Goal: Information Seeking & Learning: Learn about a topic

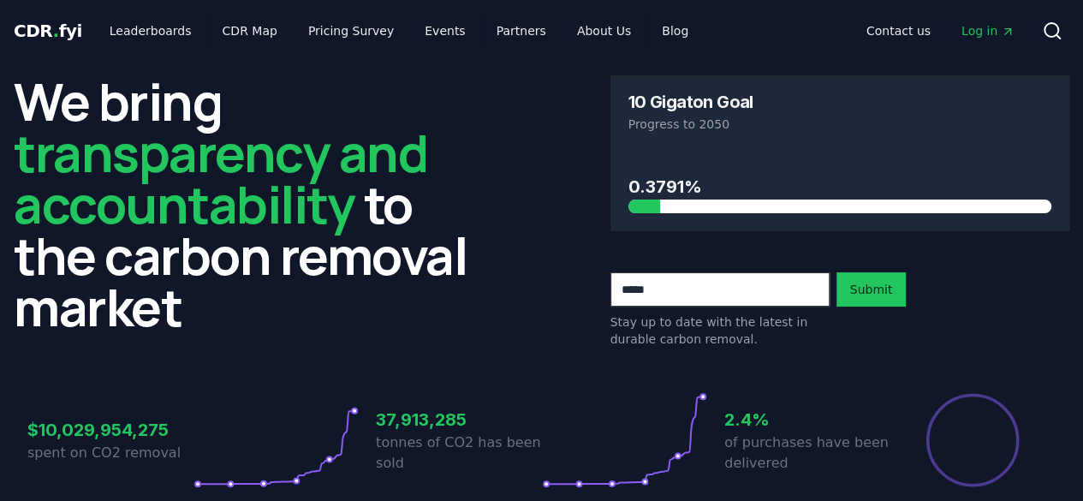
click at [725, 154] on div "0.3791%" at bounding box center [840, 181] width 424 height 63
click at [648, 32] on link "Blog" at bounding box center [675, 30] width 54 height 31
click at [247, 27] on link "CDR Map" at bounding box center [250, 30] width 82 height 31
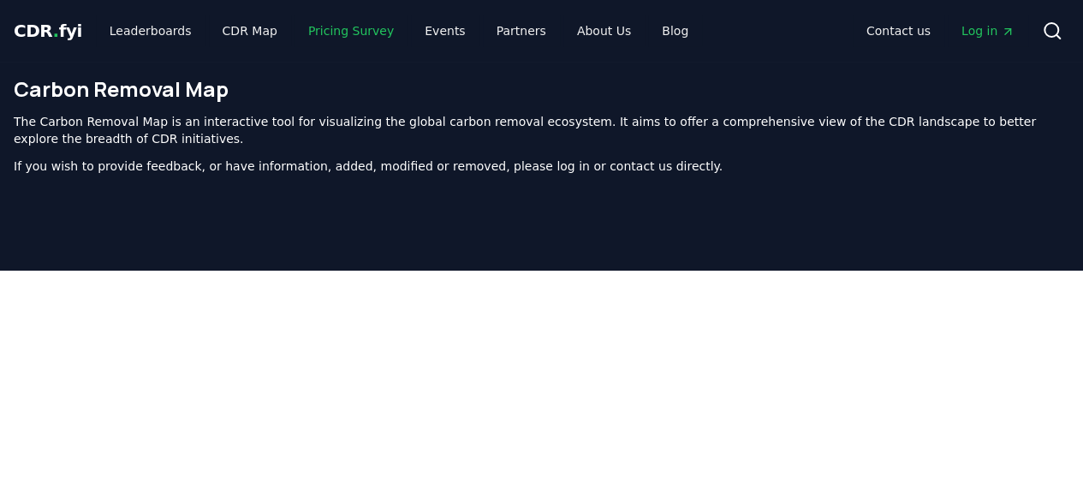
click at [351, 21] on link "Pricing Survey" at bounding box center [350, 30] width 113 height 31
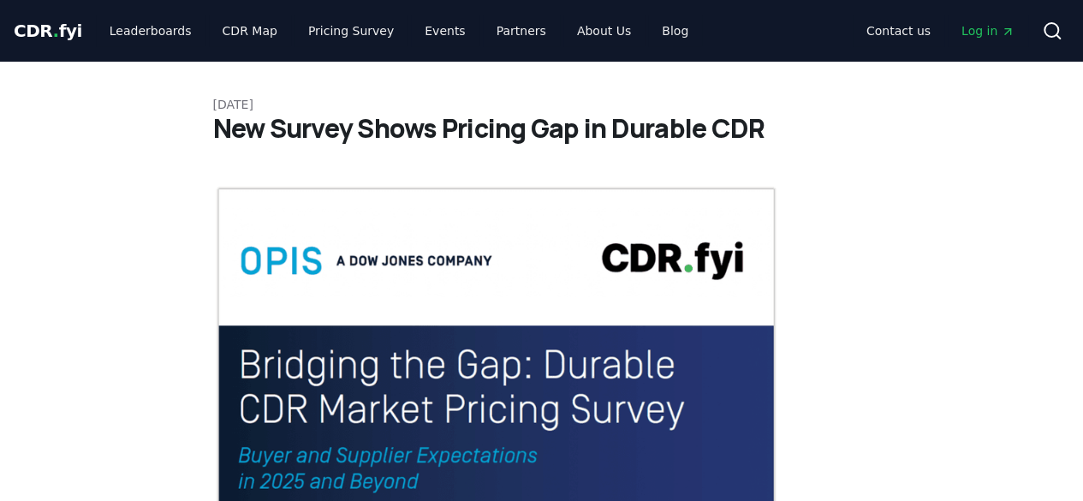
click at [0, 19] on div "CDR . fyi Leaderboards CDR Map Pricing Survey Events Partners About Us Blog Con…" at bounding box center [541, 31] width 1083 height 62
click at [69, 36] on span "CDR . fyi" at bounding box center [48, 31] width 68 height 21
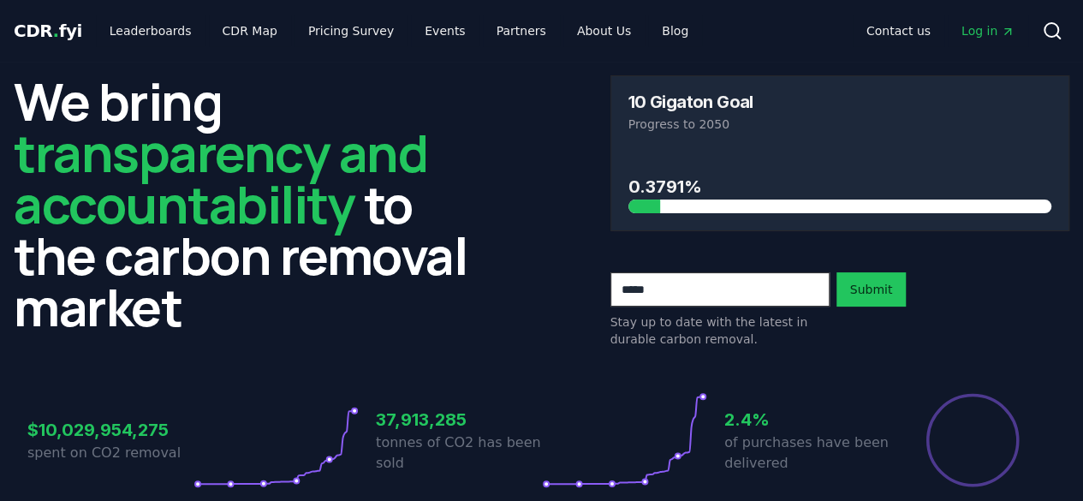
click at [664, 179] on h3 "0.3791%" at bounding box center [840, 187] width 424 height 26
click at [620, 190] on div "0.3791%" at bounding box center [840, 190] width 458 height 80
click at [799, 129] on p "Progress to 2050" at bounding box center [840, 124] width 424 height 17
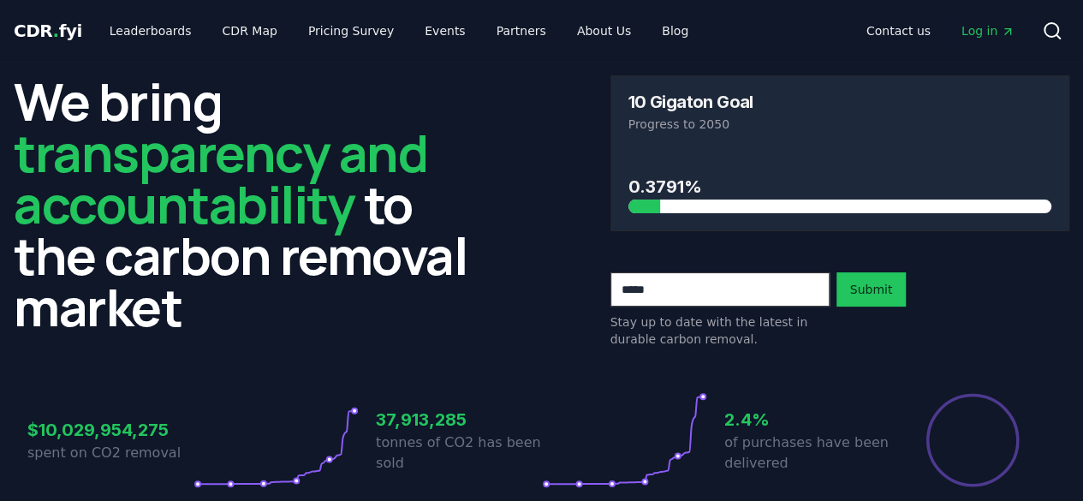
click at [695, 114] on div "10 Gigaton Goal Progress to 2050" at bounding box center [840, 113] width 458 height 74
click at [680, 205] on div at bounding box center [840, 206] width 424 height 14
click at [649, 174] on h3 "0.3791%" at bounding box center [840, 187] width 424 height 26
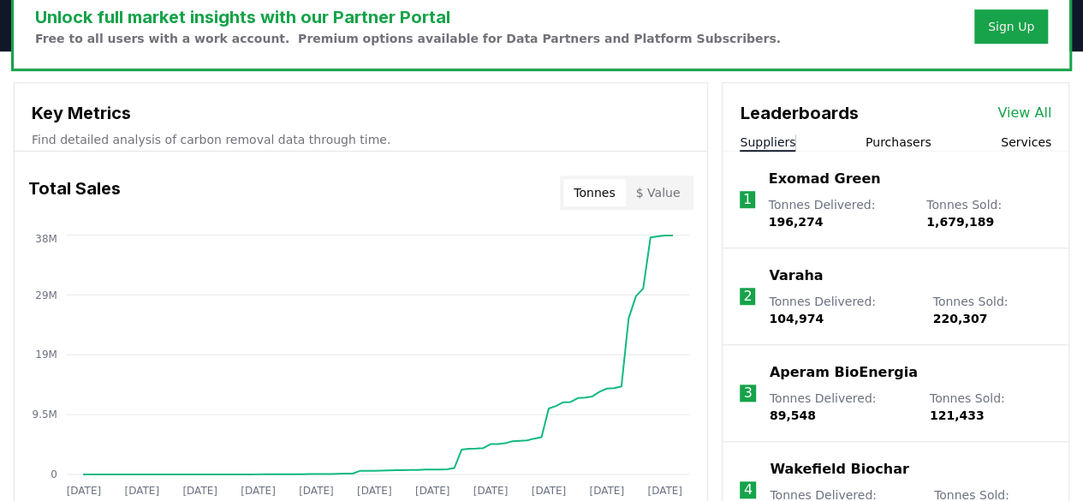
scroll to position [674, 0]
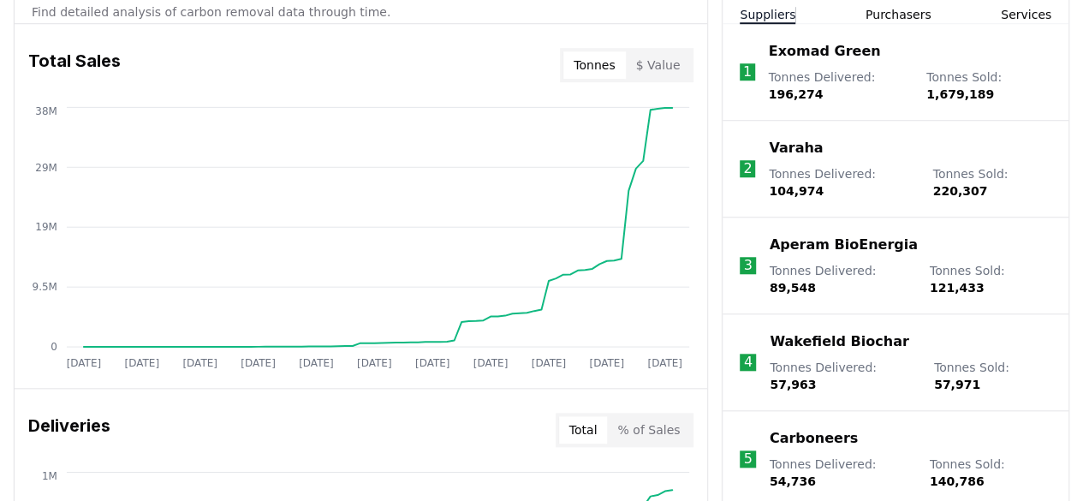
click at [661, 66] on button "$ Value" at bounding box center [658, 64] width 65 height 27
click at [603, 60] on button "Tonnes" at bounding box center [594, 64] width 62 height 27
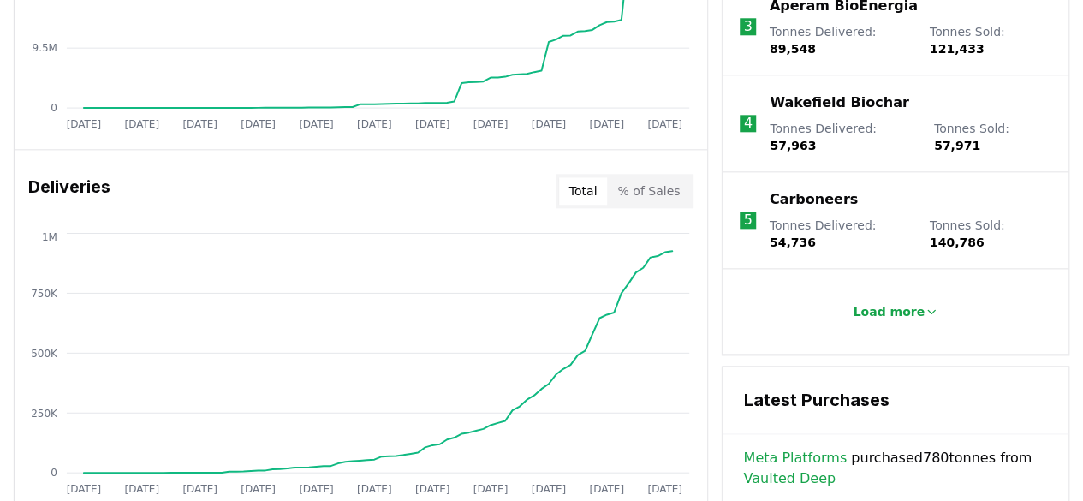
scroll to position [988, 0]
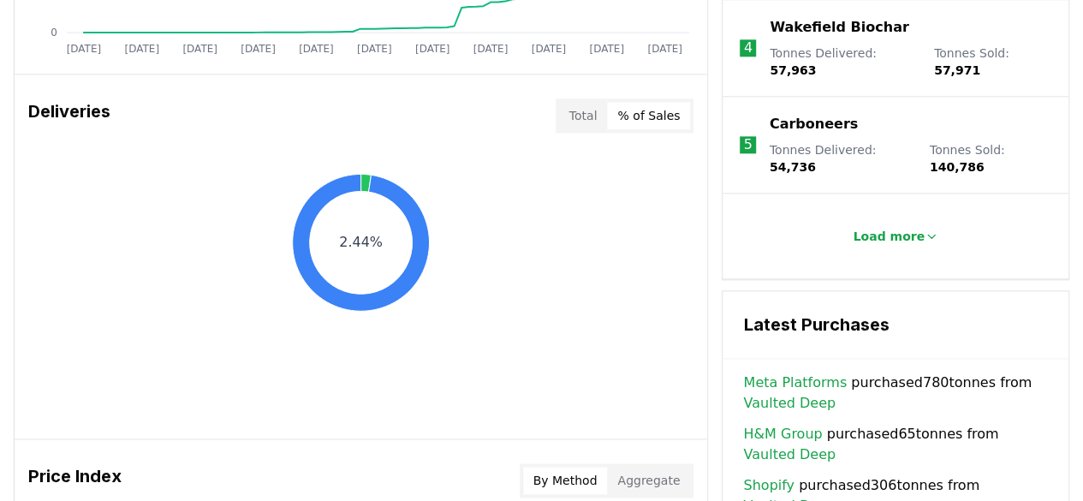
click at [661, 121] on button "% of Sales" at bounding box center [648, 115] width 83 height 27
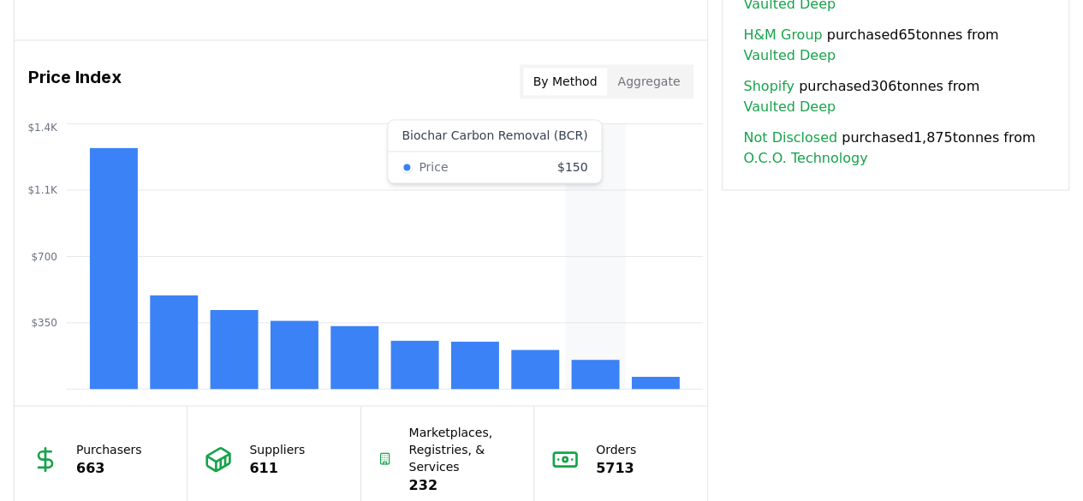
scroll to position [1386, 0]
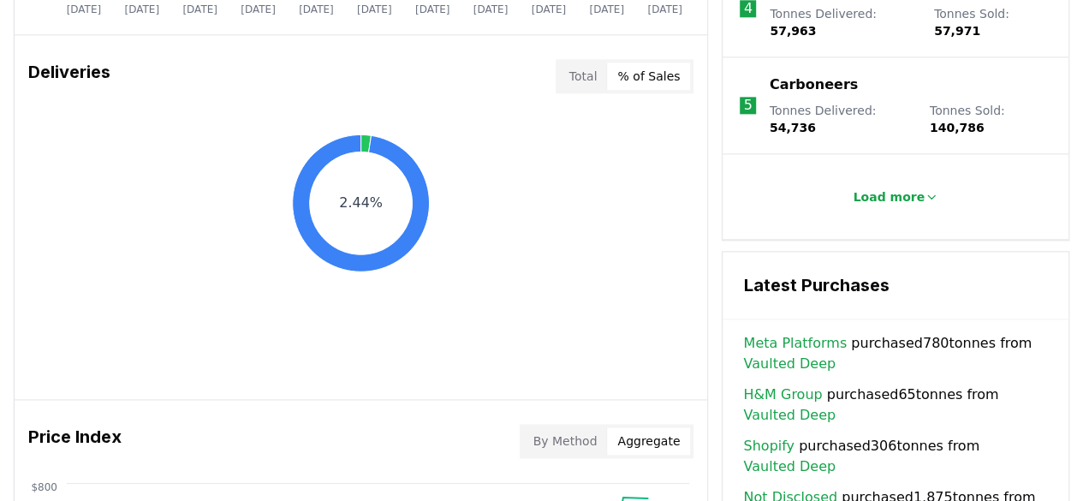
click at [645, 429] on button "Aggregate" at bounding box center [648, 440] width 83 height 27
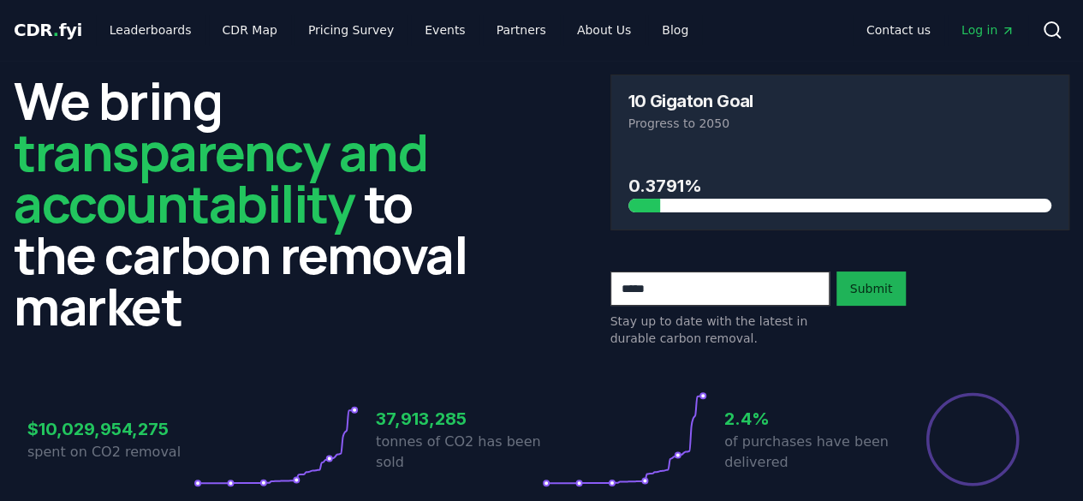
scroll to position [0, 0]
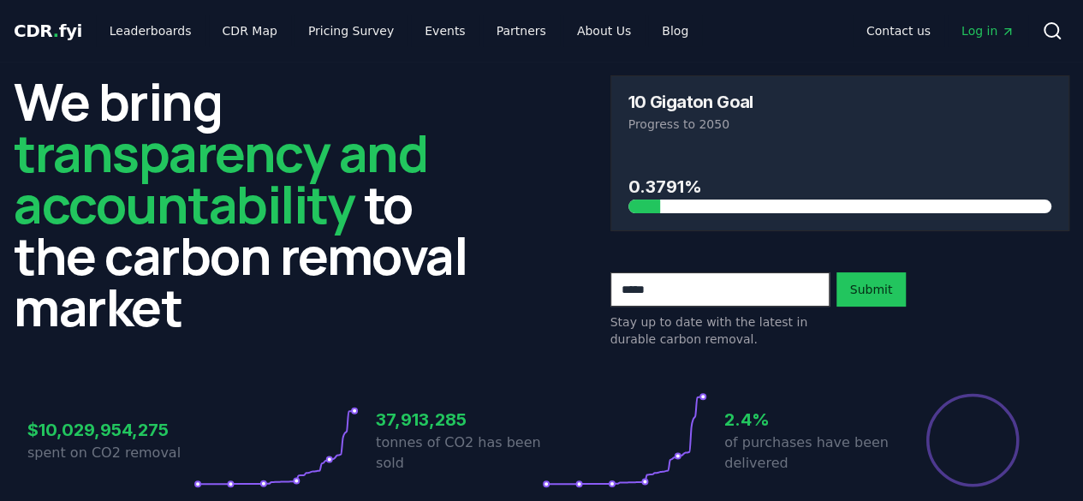
click at [922, 116] on p "Progress to 2050" at bounding box center [840, 124] width 424 height 17
click at [118, 31] on link "Leaderboards" at bounding box center [151, 30] width 110 height 31
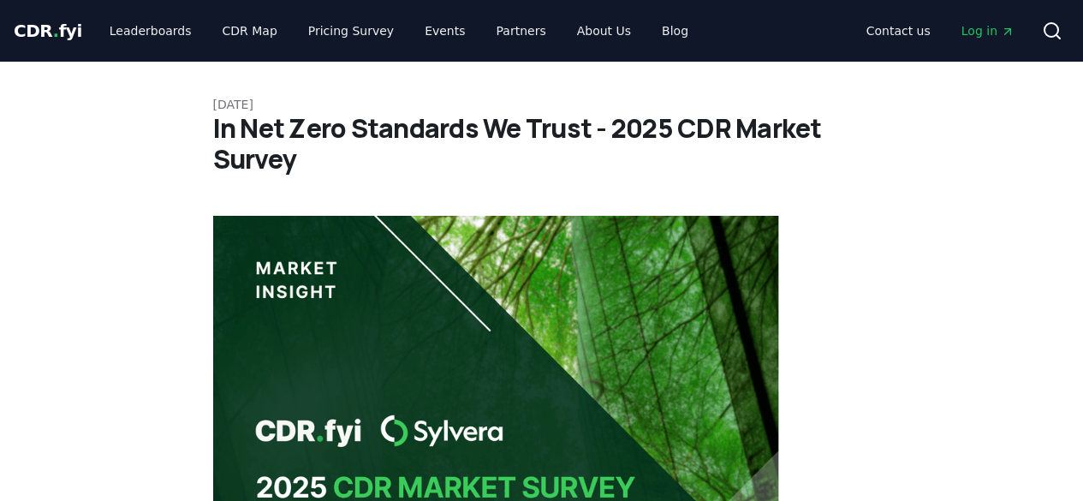
scroll to position [488, 0]
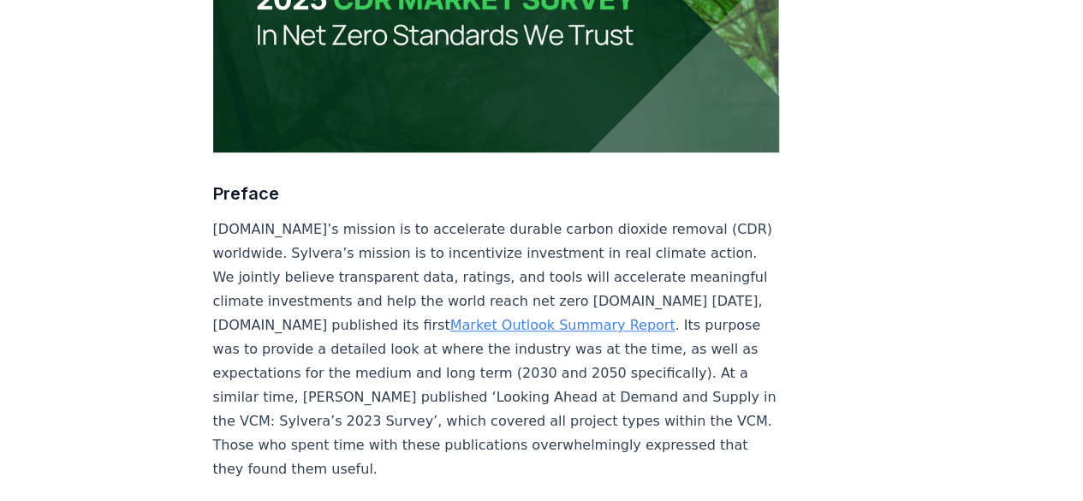
click at [538, 317] on link "Market Outlook Summary Report" at bounding box center [562, 325] width 225 height 16
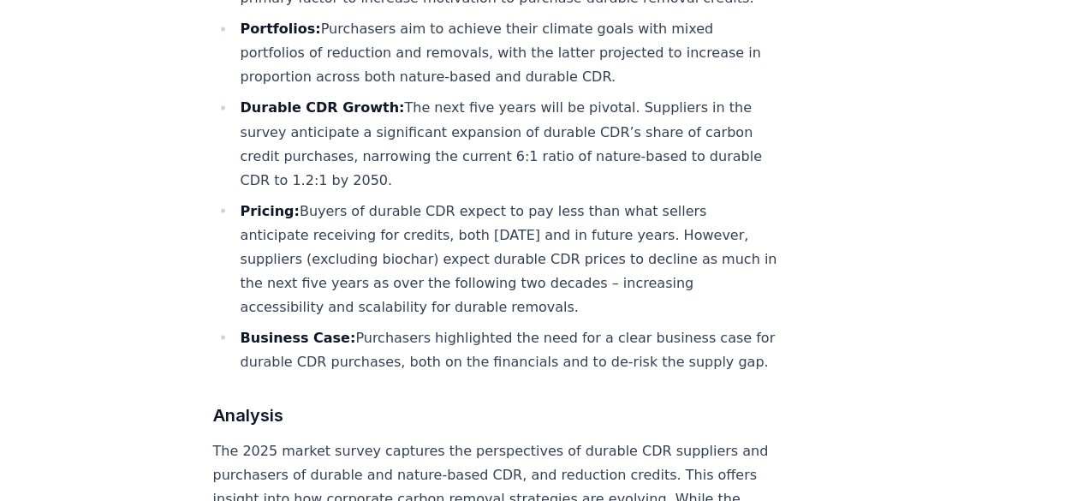
scroll to position [1928, 0]
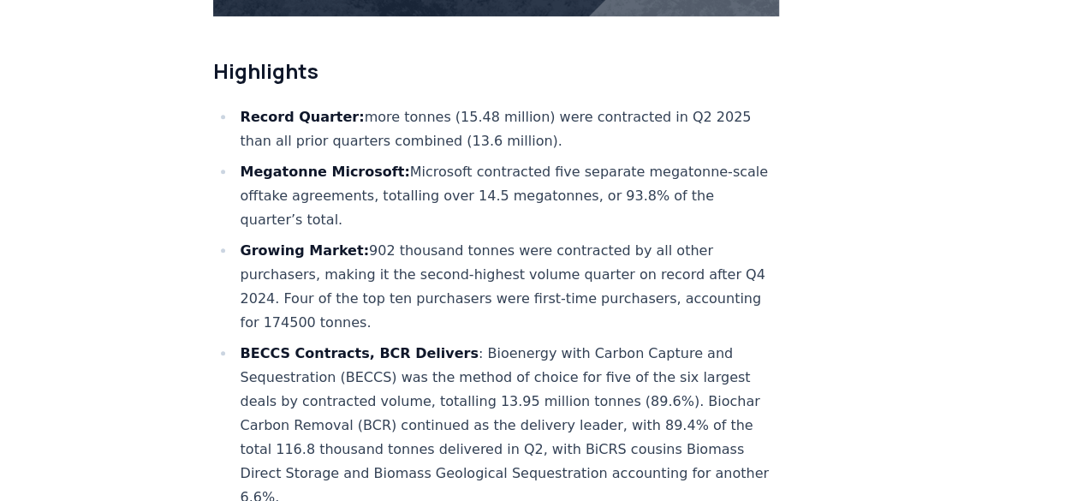
scroll to position [529, 0]
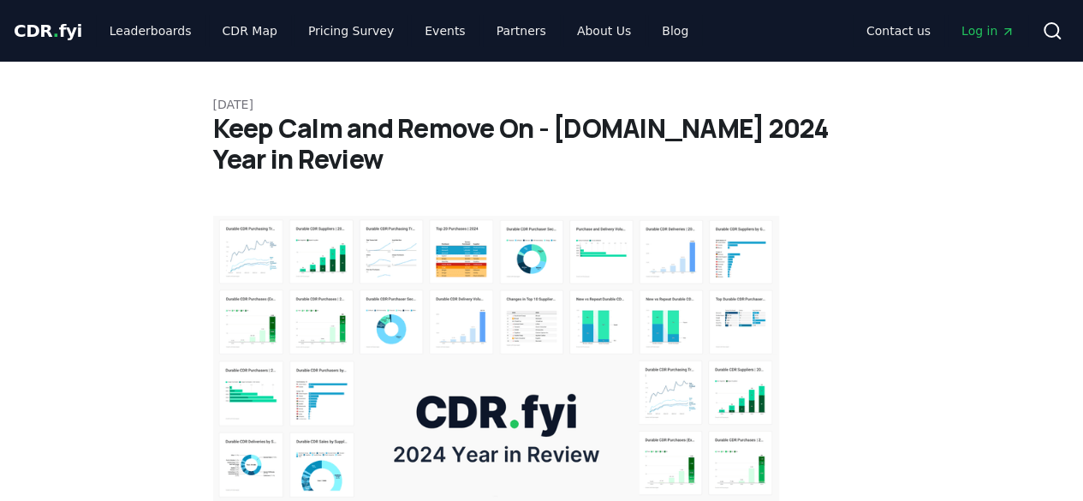
click at [457, 387] on img at bounding box center [496, 428] width 567 height 425
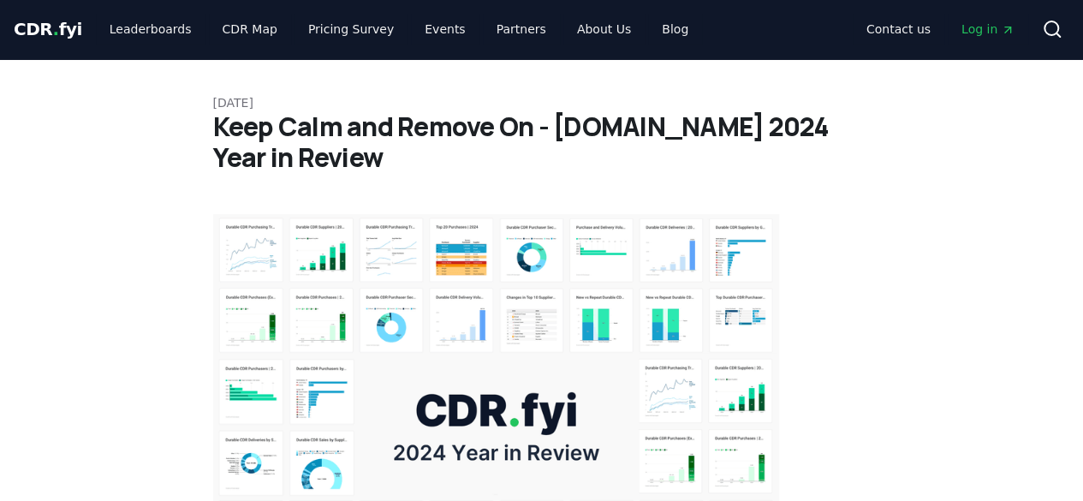
scroll to position [1, 0]
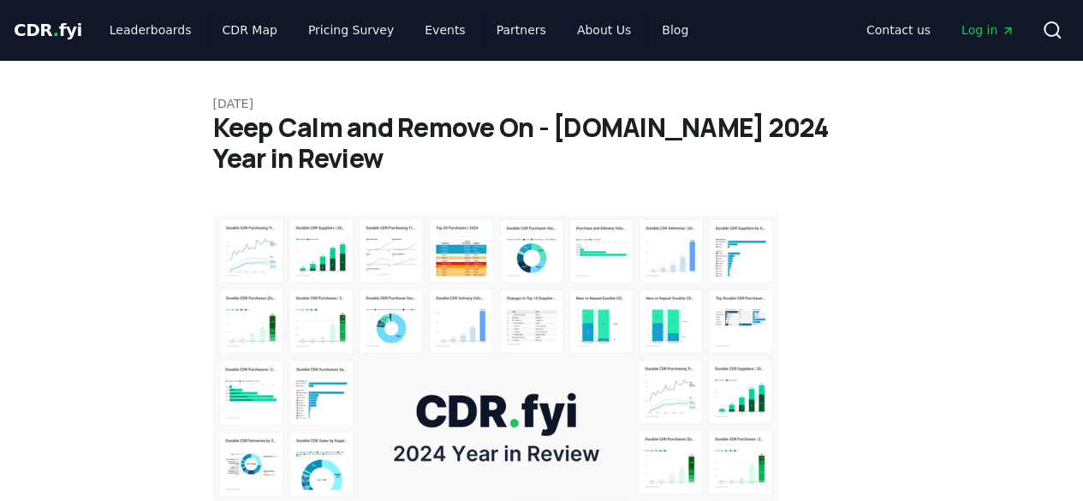
click at [325, 137] on h1 "Keep Calm and Remove On - [DOMAIN_NAME] 2024 Year in Review" at bounding box center [541, 143] width 657 height 62
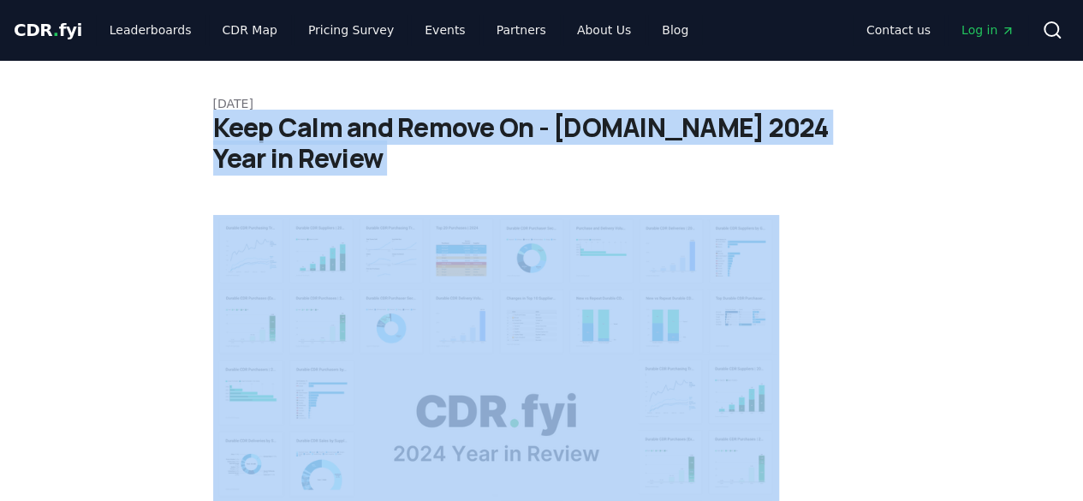
click at [325, 137] on h1 "Keep Calm and Remove On - [DOMAIN_NAME] 2024 Year in Review" at bounding box center [541, 143] width 657 height 62
copy div "Keep Calm and Remove On - [DOMAIN_NAME] 2024 Year in Review"
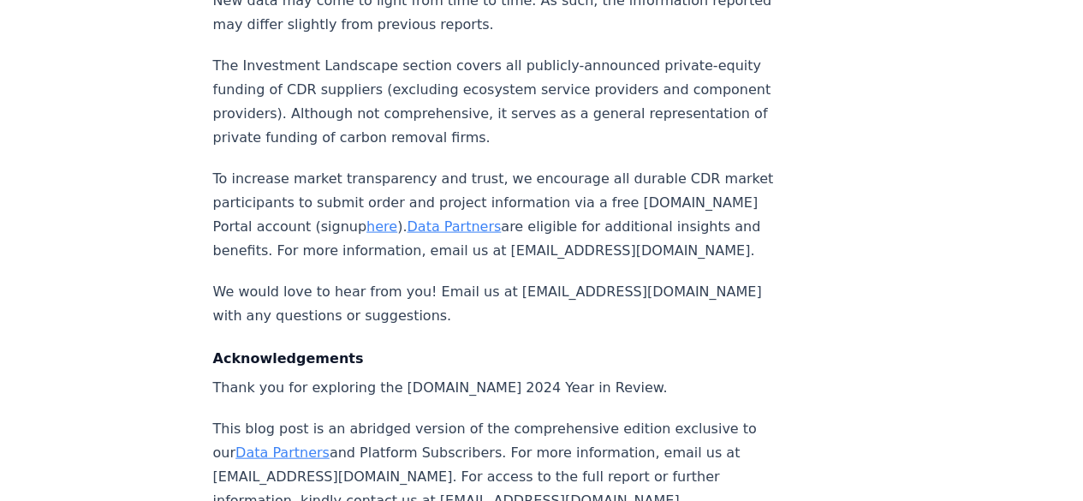
scroll to position [17923, 0]
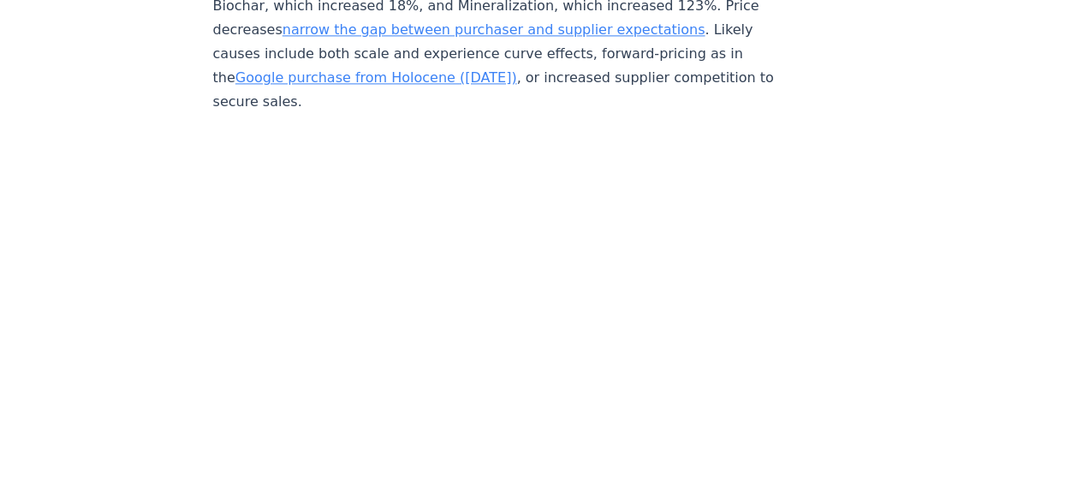
scroll to position [7769, 0]
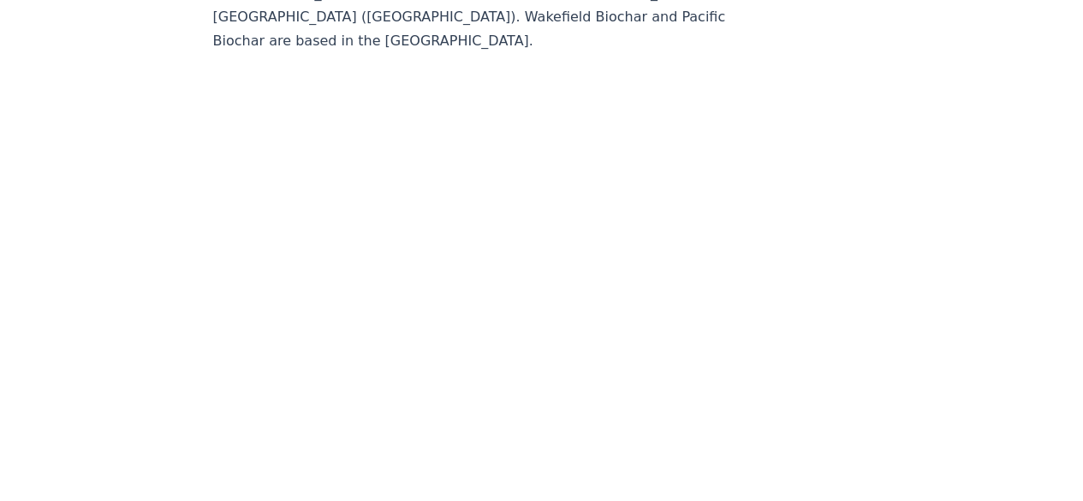
scroll to position [12222, 0]
